Goal: Find specific page/section: Find specific page/section

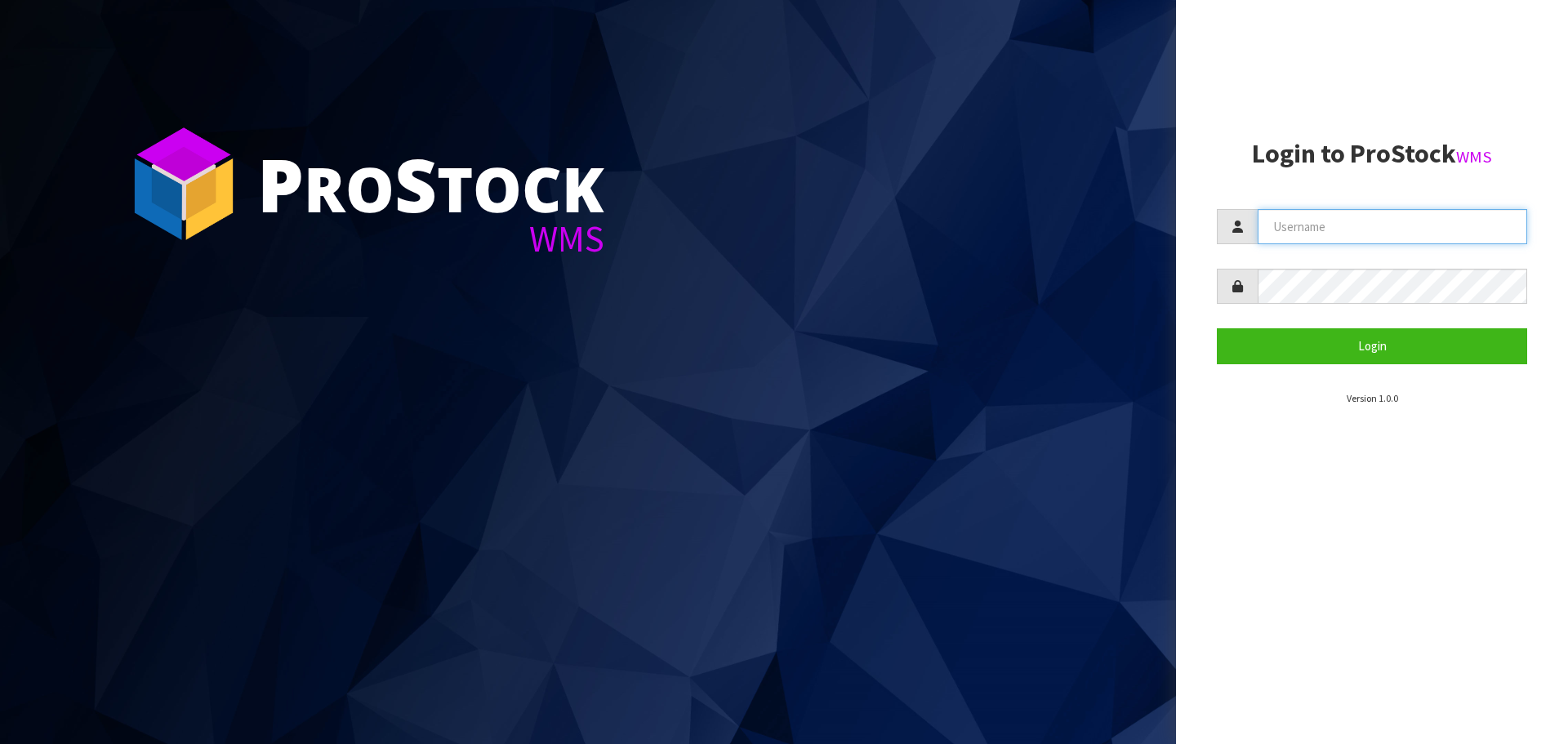
click at [1370, 237] on input "text" at bounding box center [1392, 226] width 269 height 35
type input "[EMAIL_ADDRESS][DOMAIN_NAME]"
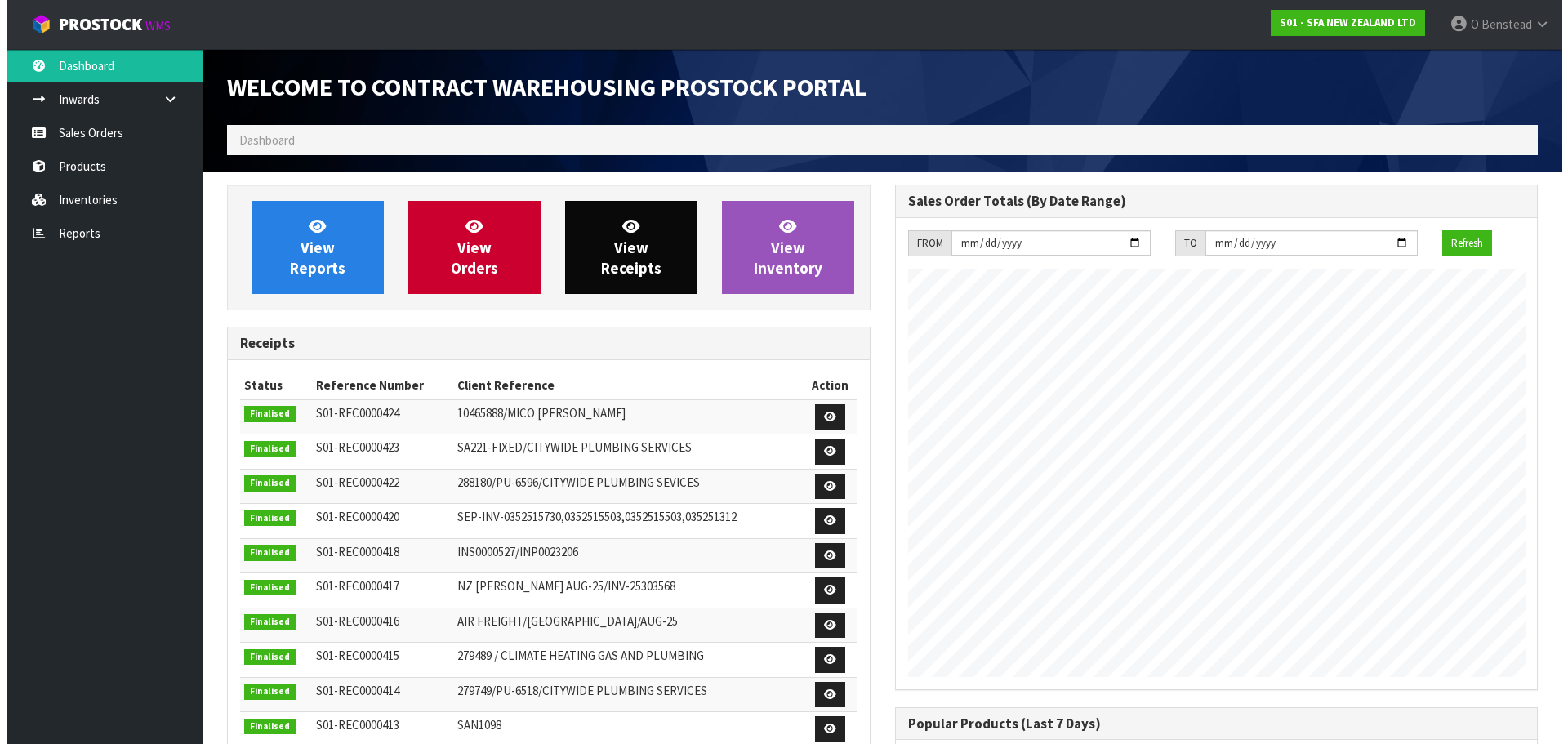
scroll to position [905, 668]
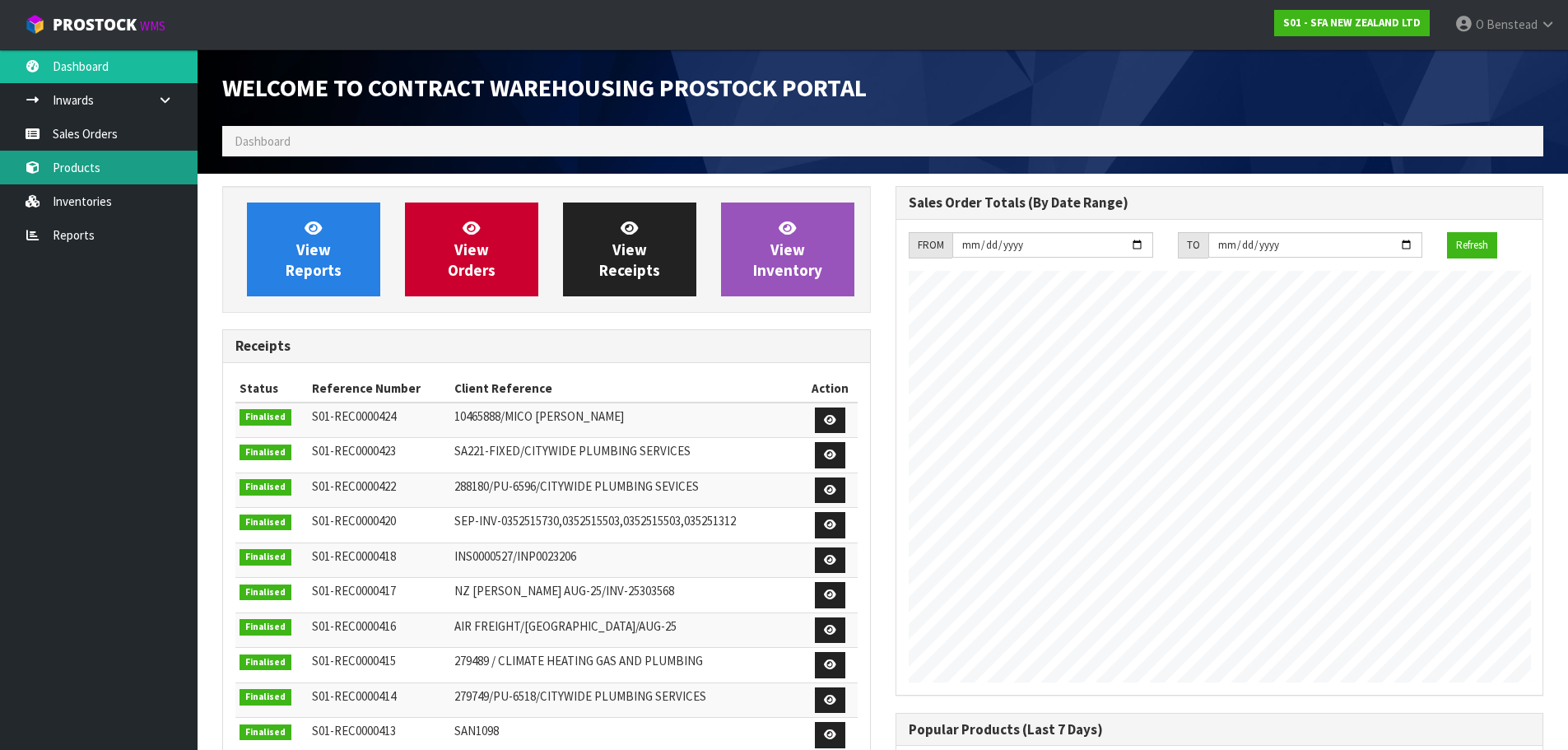
click at [107, 164] on link "Products" at bounding box center [98, 167] width 198 height 33
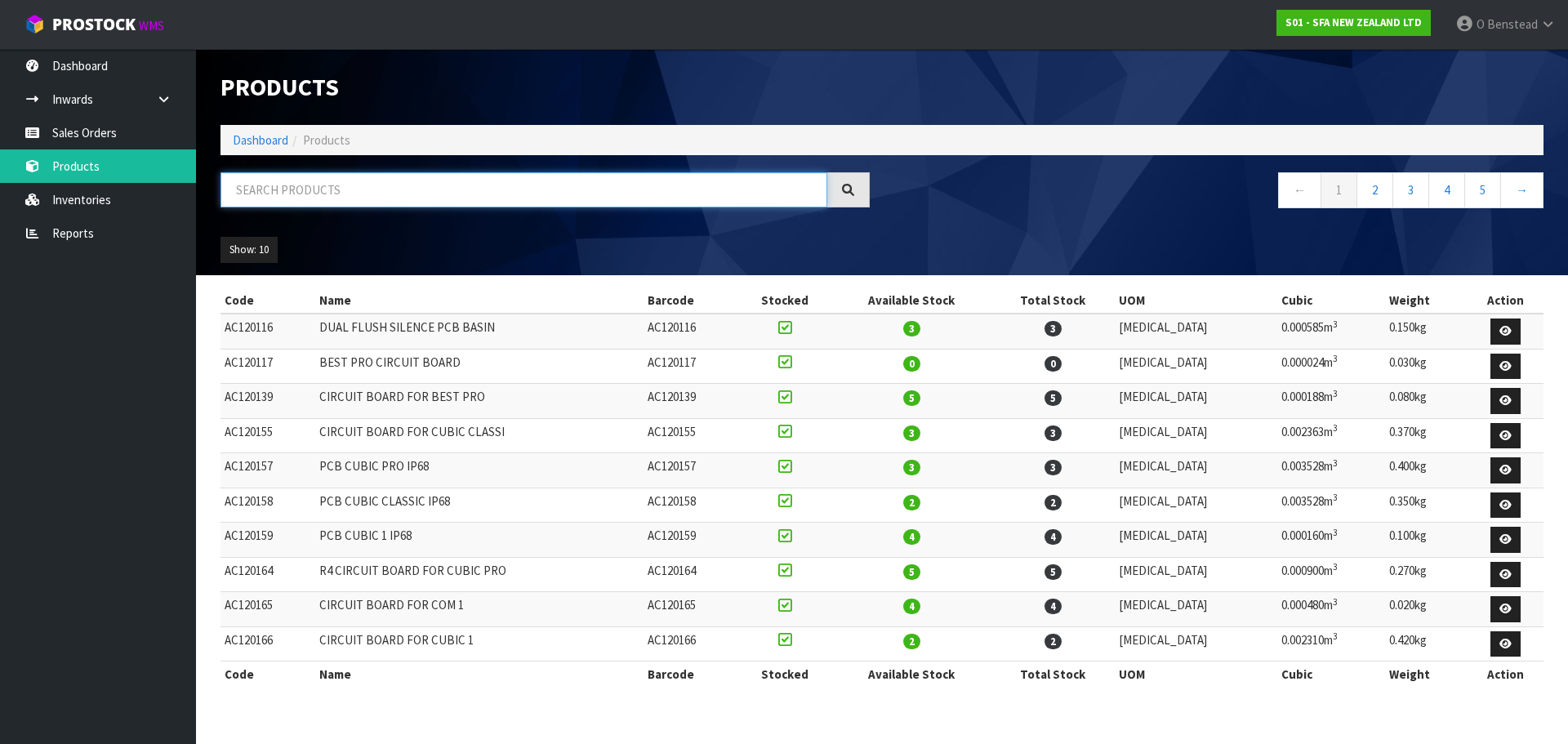
click at [347, 199] on input "text" at bounding box center [524, 189] width 607 height 35
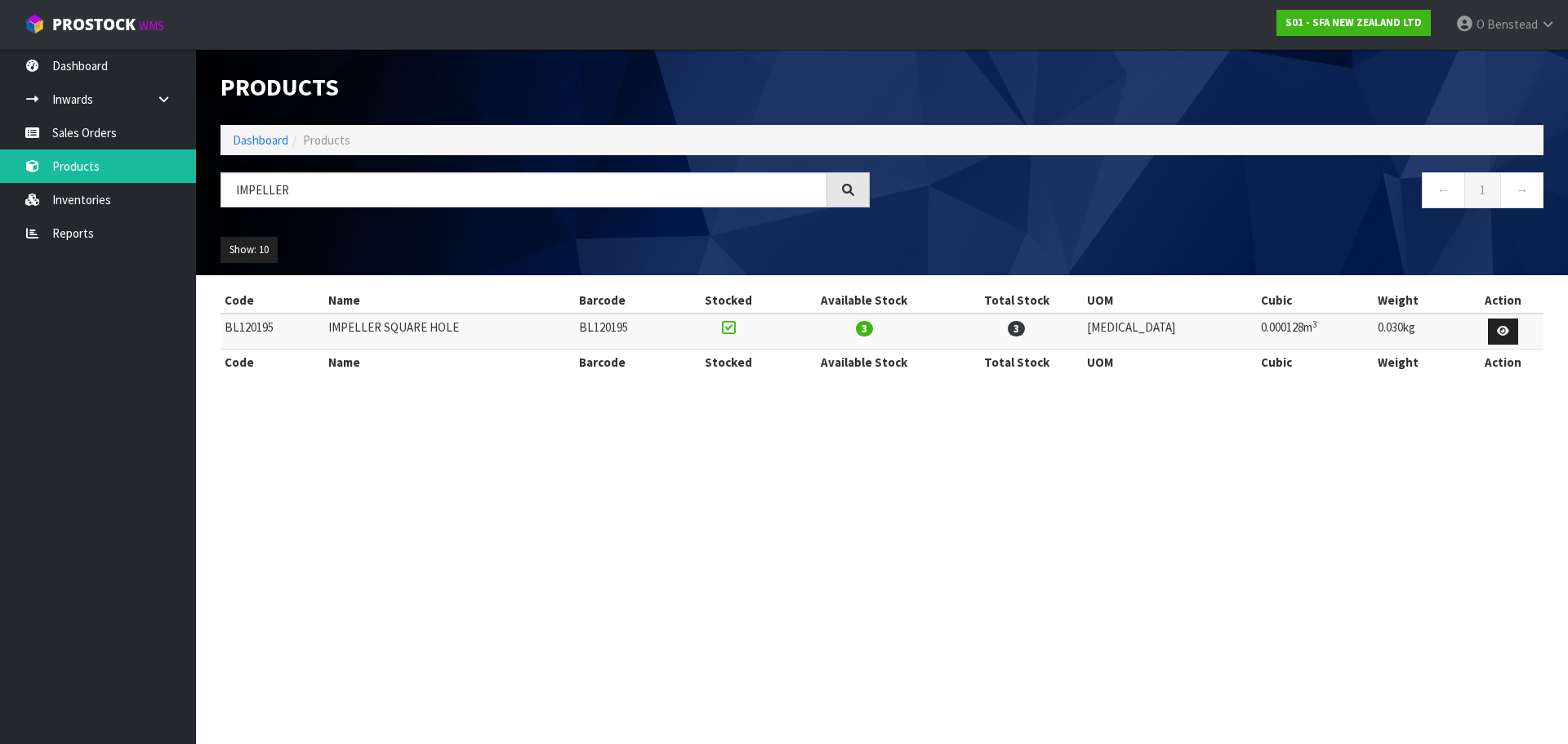
click at [227, 326] on td "BL120195" at bounding box center [273, 330] width 104 height 35
copy td "BL120195"
drag, startPoint x: 415, startPoint y: 203, endPoint x: 8, endPoint y: 170, distance: 408.3
click at [8, 170] on body "Toggle navigation ProStock WMS S01 - SFA NEW ZEALAND LTD O [GEOGRAPHIC_DATA] Lo…" at bounding box center [784, 372] width 1568 height 744
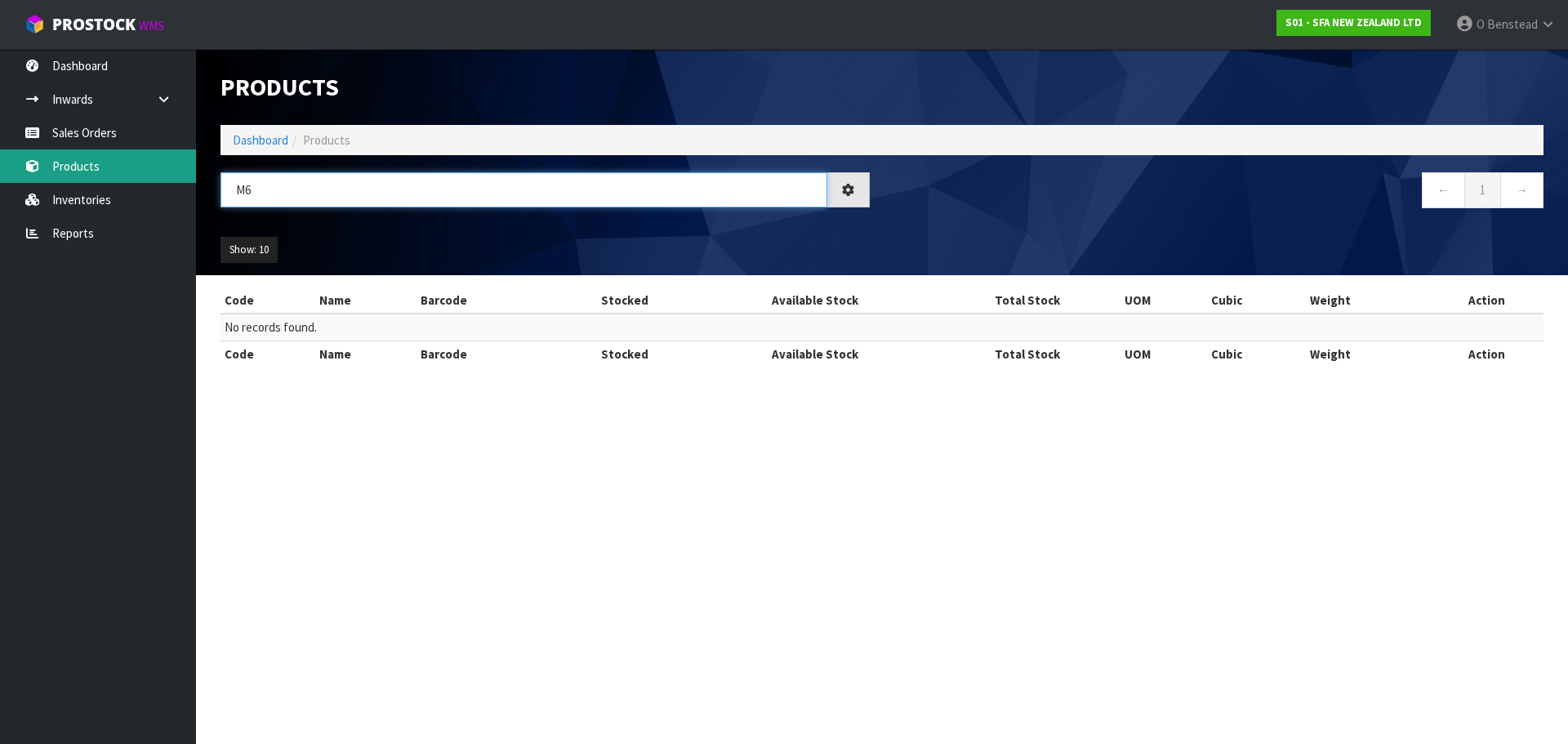
drag, startPoint x: 253, startPoint y: 186, endPoint x: 160, endPoint y: 177, distance: 93.4
click at [160, 177] on body "Toggle navigation ProStock WMS S01 - SFA NEW ZEALAND LTD O [GEOGRAPHIC_DATA] Lo…" at bounding box center [784, 372] width 1568 height 744
drag, startPoint x: 166, startPoint y: 179, endPoint x: 113, endPoint y: 189, distance: 53.9
click at [113, 189] on body "Toggle navigation ProStock WMS S01 - SFA NEW ZEALAND LTD O [GEOGRAPHIC_DATA] Lo…" at bounding box center [784, 372] width 1568 height 744
type input "IMPELLER"
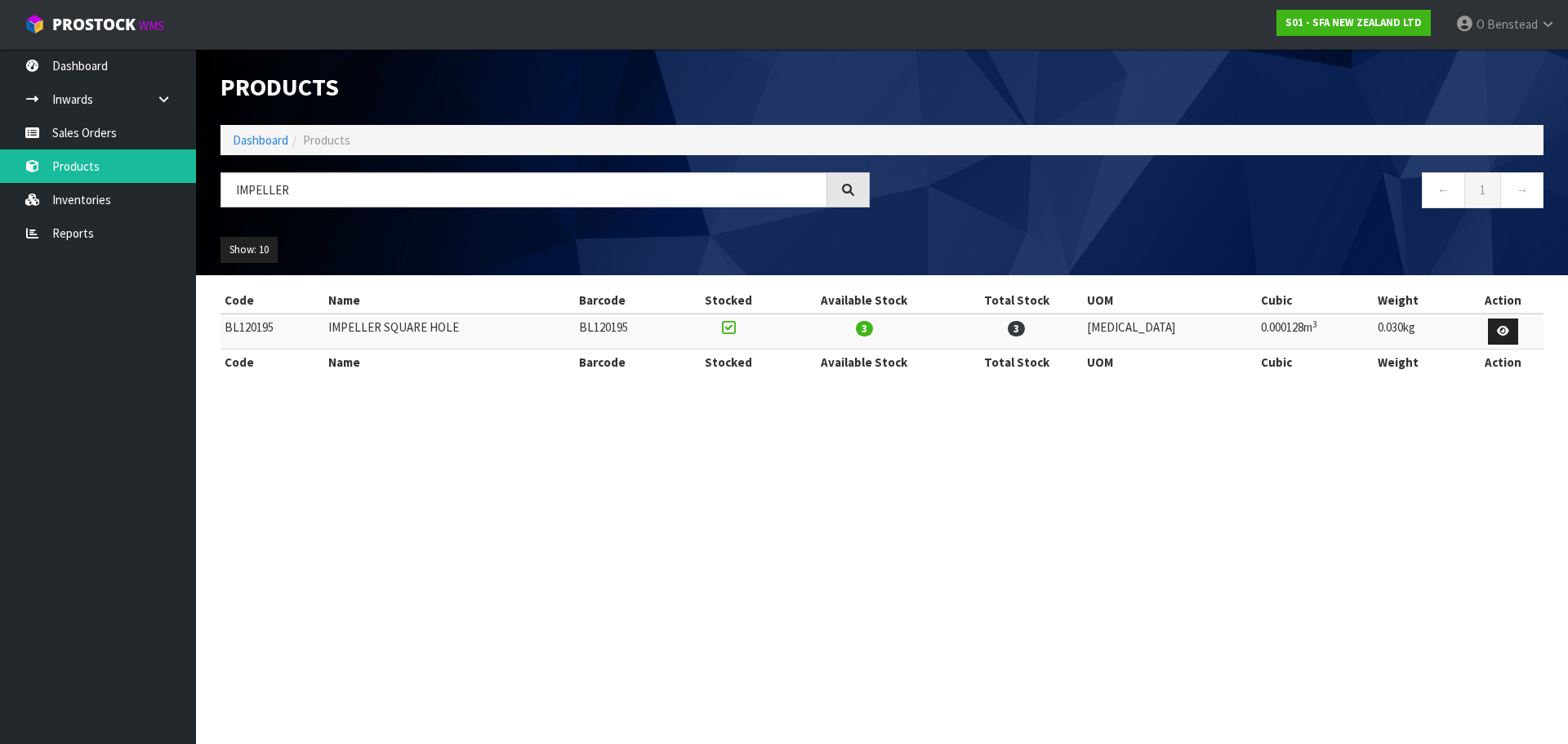
click at [267, 325] on td "BL120195" at bounding box center [273, 330] width 104 height 35
copy td "BL120195"
click at [1034, 471] on section "Products Import Products Drop file here to import csv template Dashboard Produc…" at bounding box center [784, 372] width 1568 height 744
